Goal: Find specific page/section: Find specific page/section

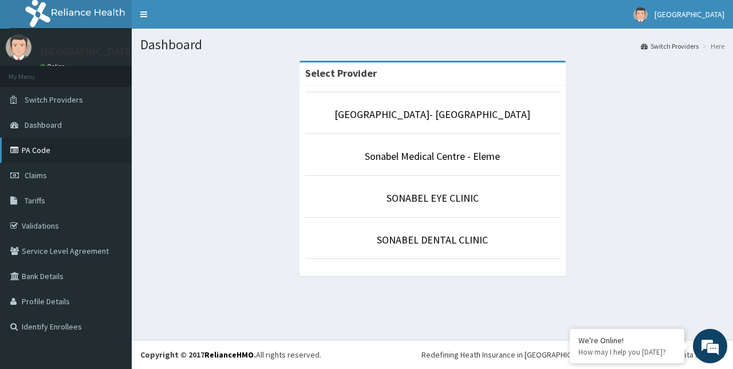
click at [57, 149] on link "PA Code" at bounding box center [66, 149] width 132 height 25
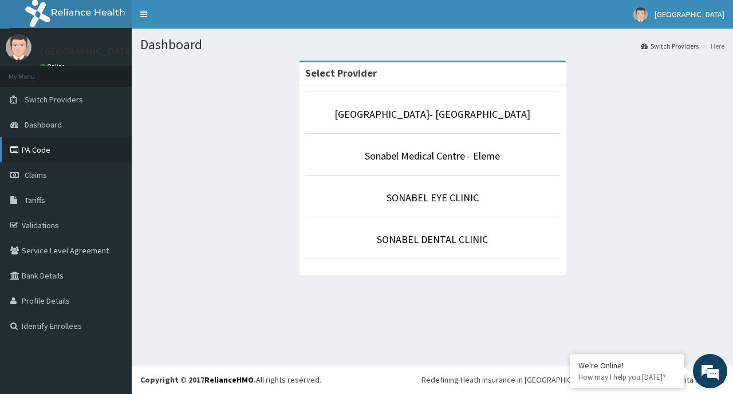
click at [34, 151] on link "PA Code" at bounding box center [66, 149] width 132 height 25
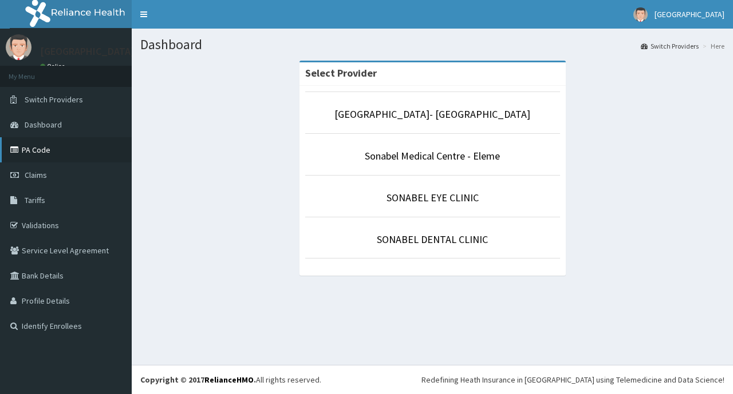
click at [40, 151] on link "PA Code" at bounding box center [66, 149] width 132 height 25
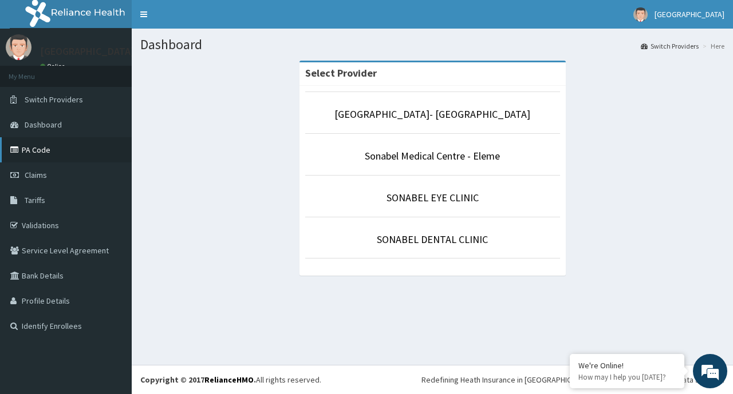
click at [41, 148] on link "PA Code" at bounding box center [66, 149] width 132 height 25
